Goal: Information Seeking & Learning: Learn about a topic

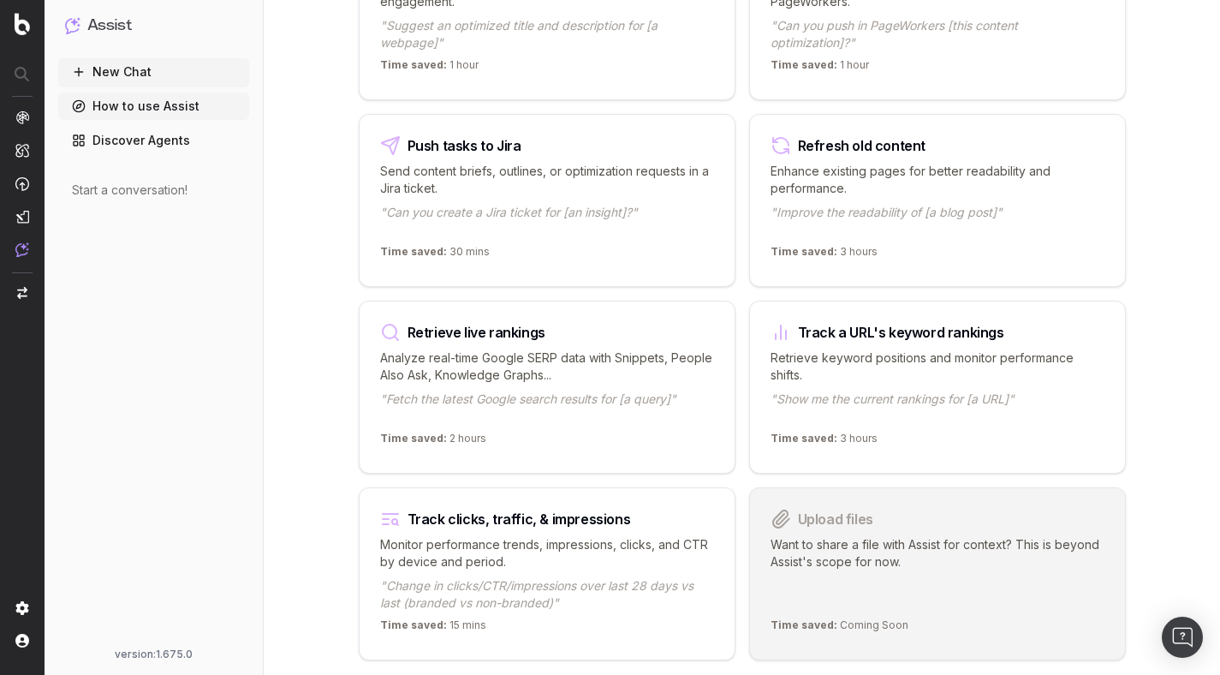
scroll to position [2069, 0]
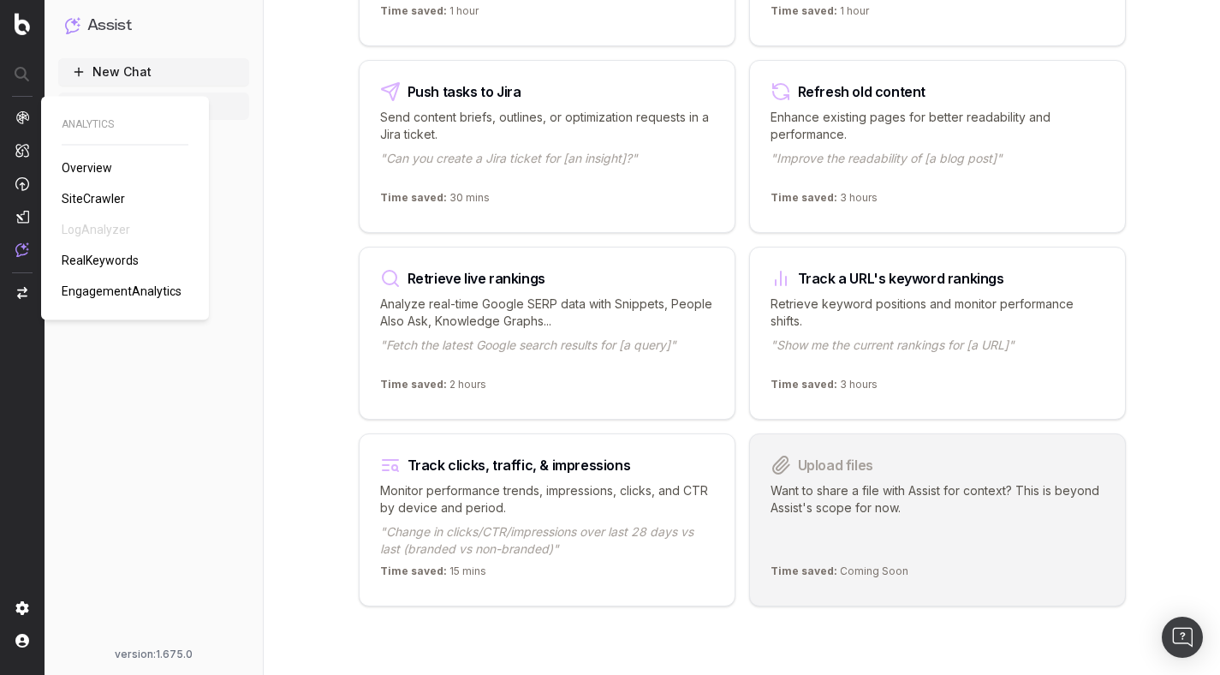
click at [94, 229] on div "ANALYTICS Overview SiteCrawler LogAnalyzer RealKeywords EngagementAnalytics" at bounding box center [125, 208] width 127 height 182
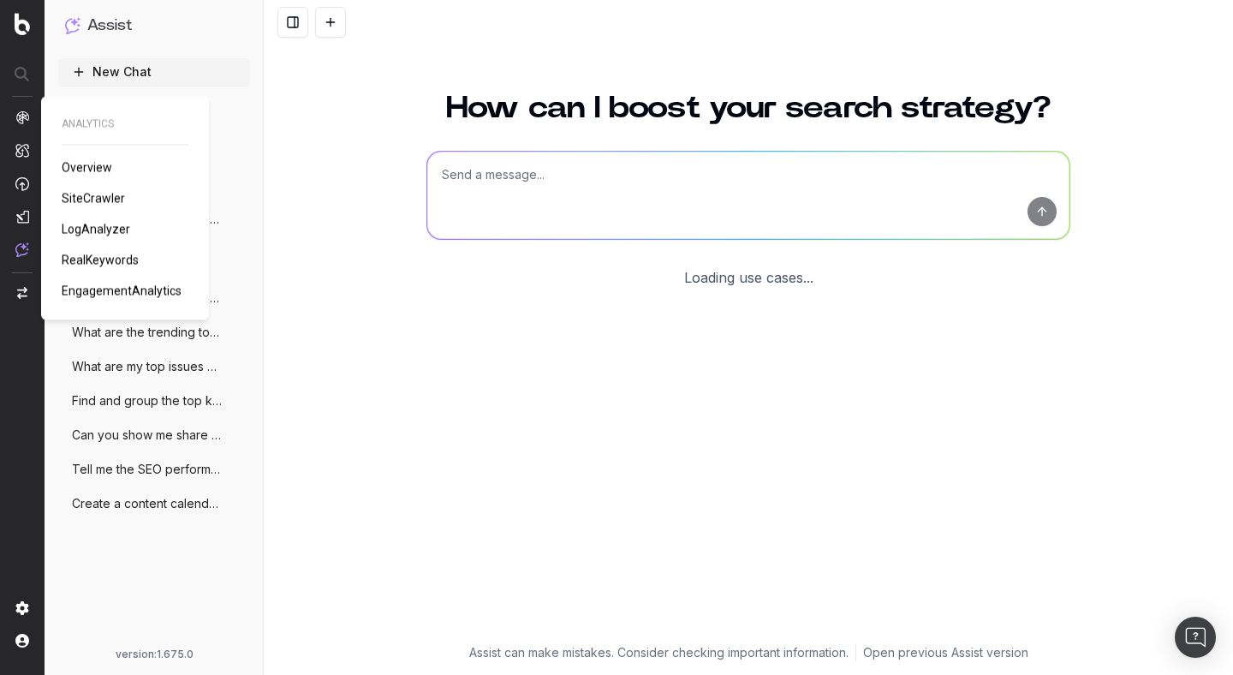
click at [92, 225] on span "LogAnalyzer" at bounding box center [96, 230] width 68 height 14
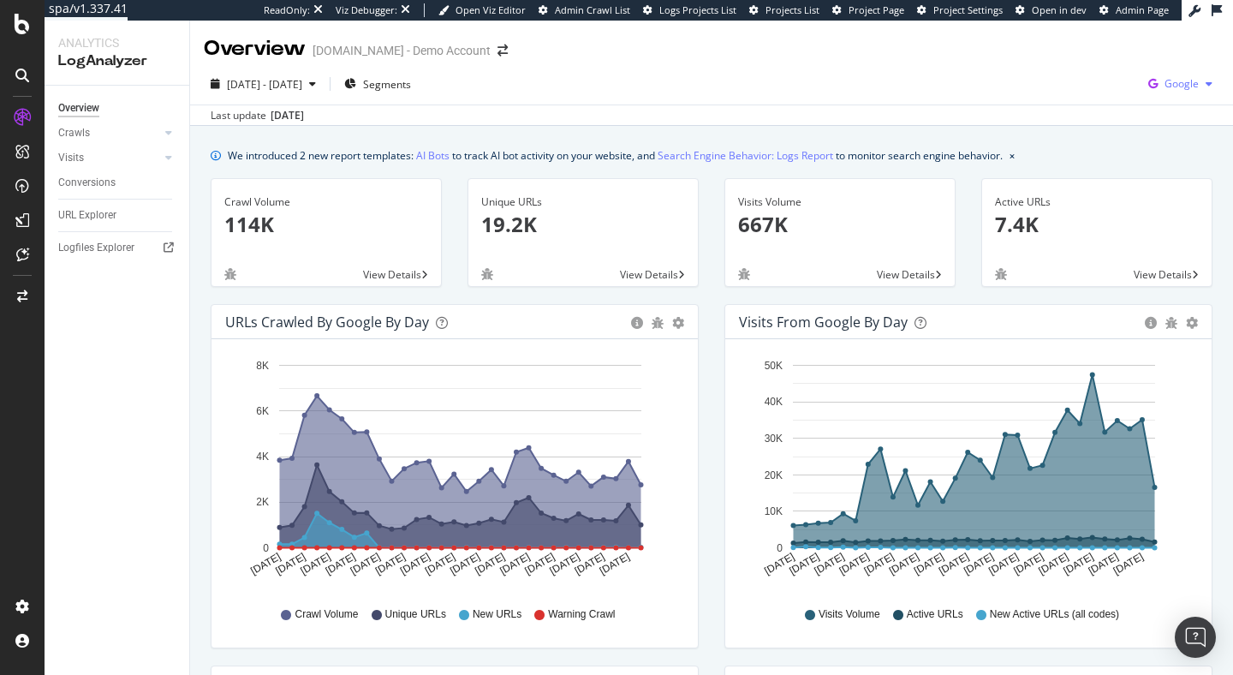
click at [1147, 82] on icon "button" at bounding box center [1152, 84] width 23 height 24
click at [1069, 99] on span "OpenAI" at bounding box center [1082, 99] width 63 height 15
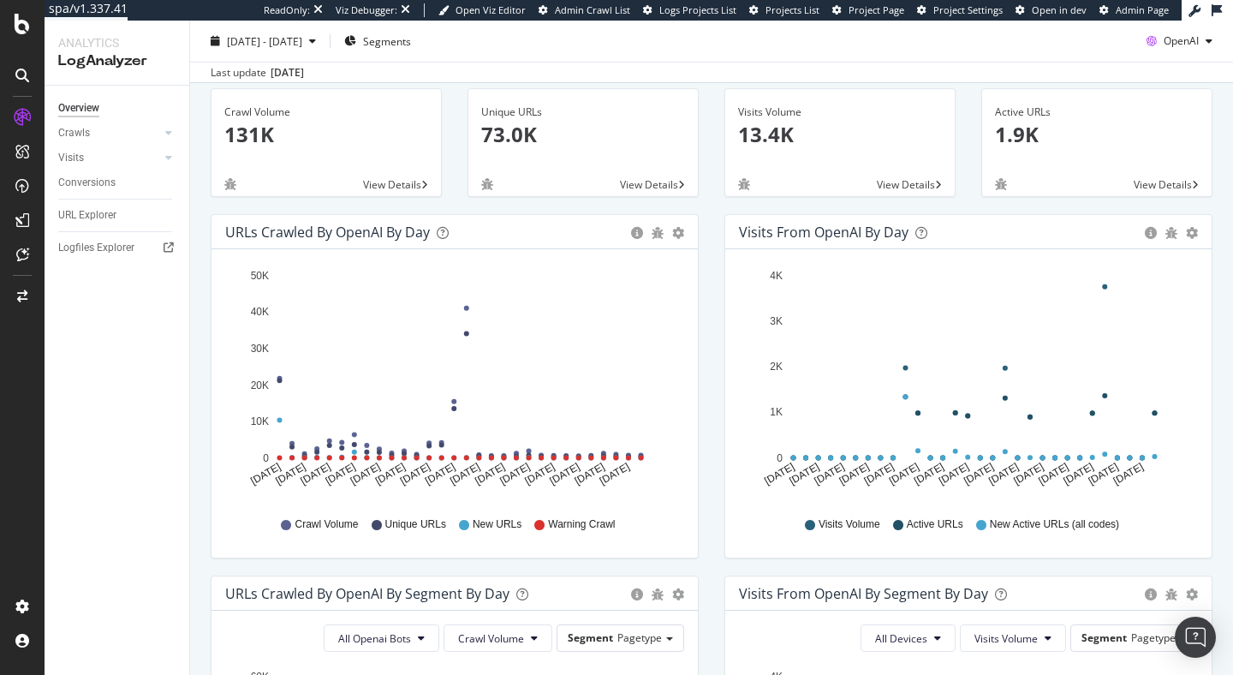
scroll to position [81, 0]
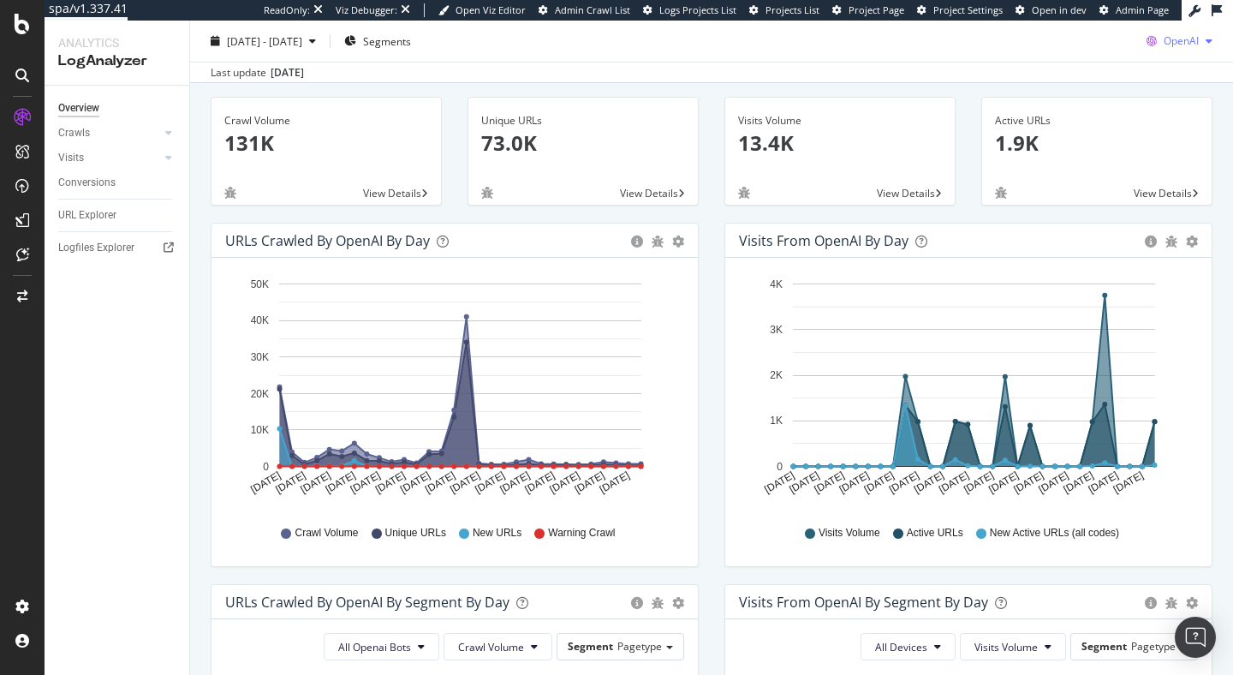
click at [1170, 46] on span "OpenAI" at bounding box center [1181, 40] width 35 height 15
click at [1158, 166] on span "Other AI Bots" at bounding box center [1179, 170] width 63 height 15
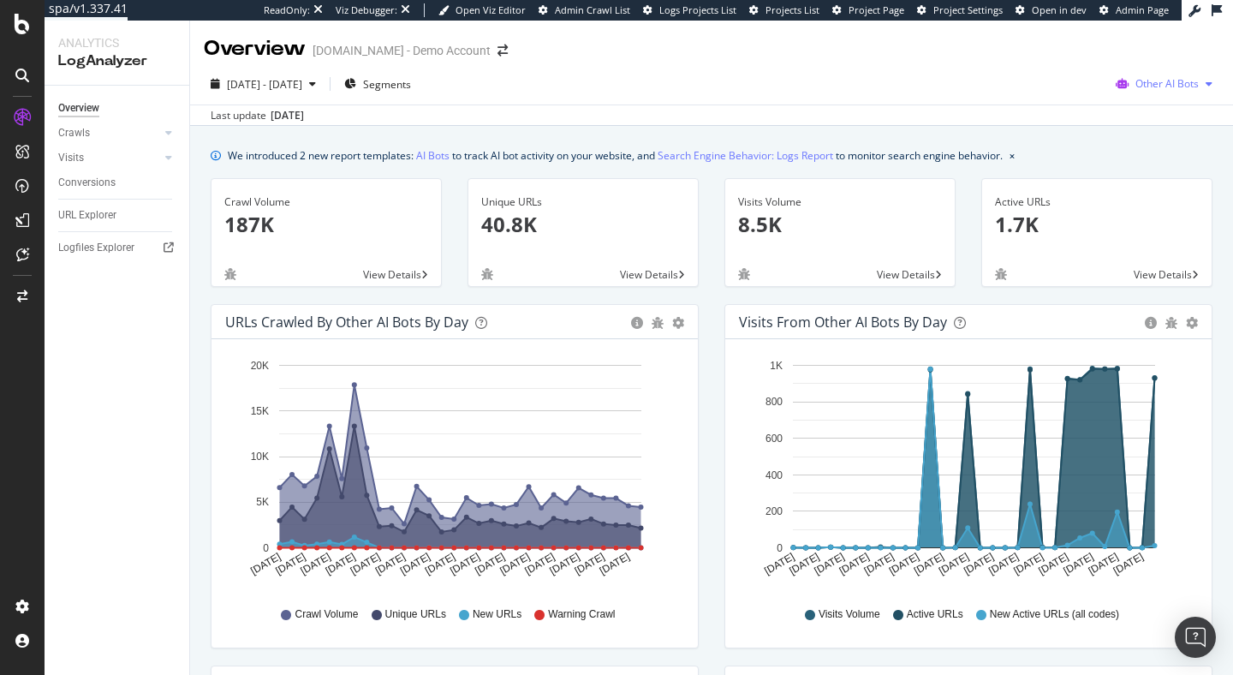
click at [1165, 80] on span "Other AI Bots" at bounding box center [1166, 83] width 63 height 15
click at [1146, 180] on span "OpenAI" at bounding box center [1171, 181] width 67 height 15
